Goal: Find specific page/section: Find specific page/section

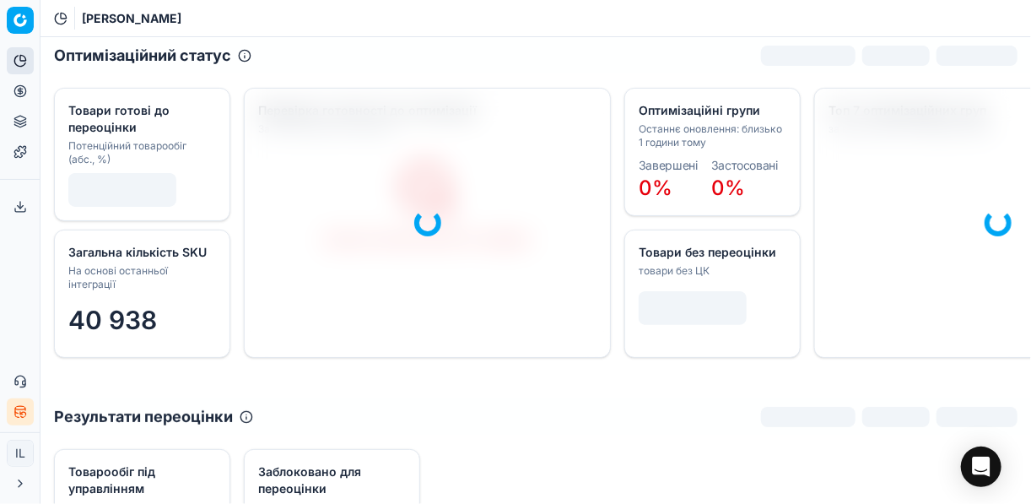
click at [18, 90] on icon at bounding box center [20, 91] width 4 height 4
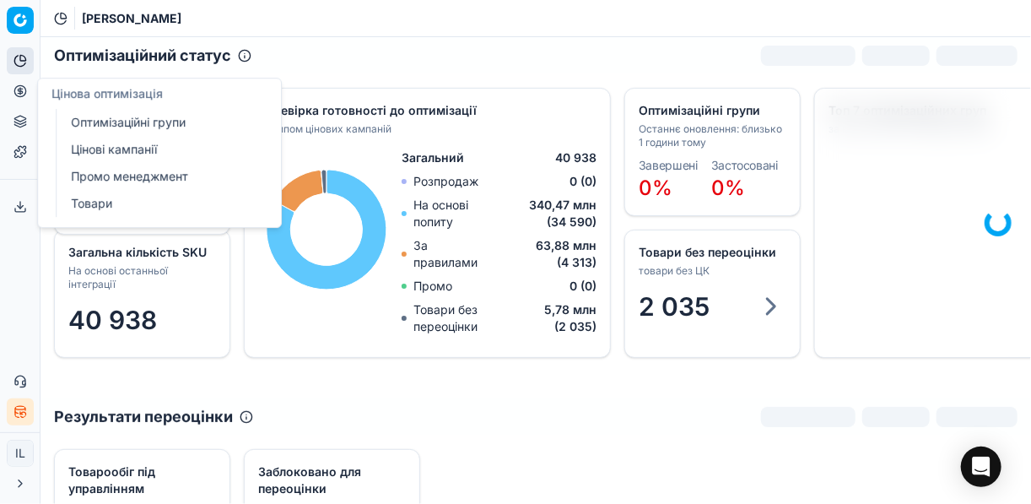
click at [14, 411] on icon "button" at bounding box center [19, 411] width 13 height 13
